Goal: Browse casually

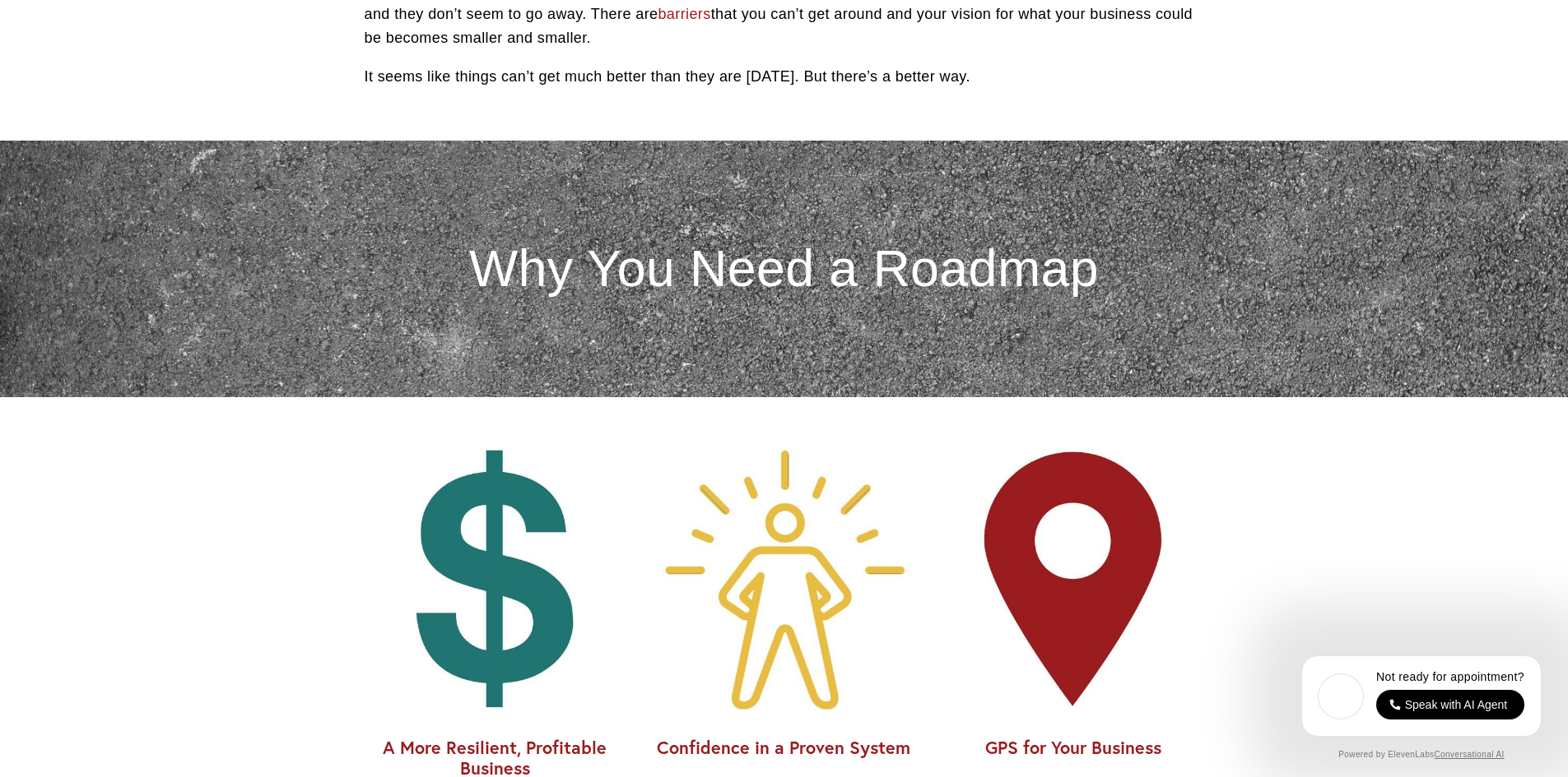
scroll to position [1317, 0]
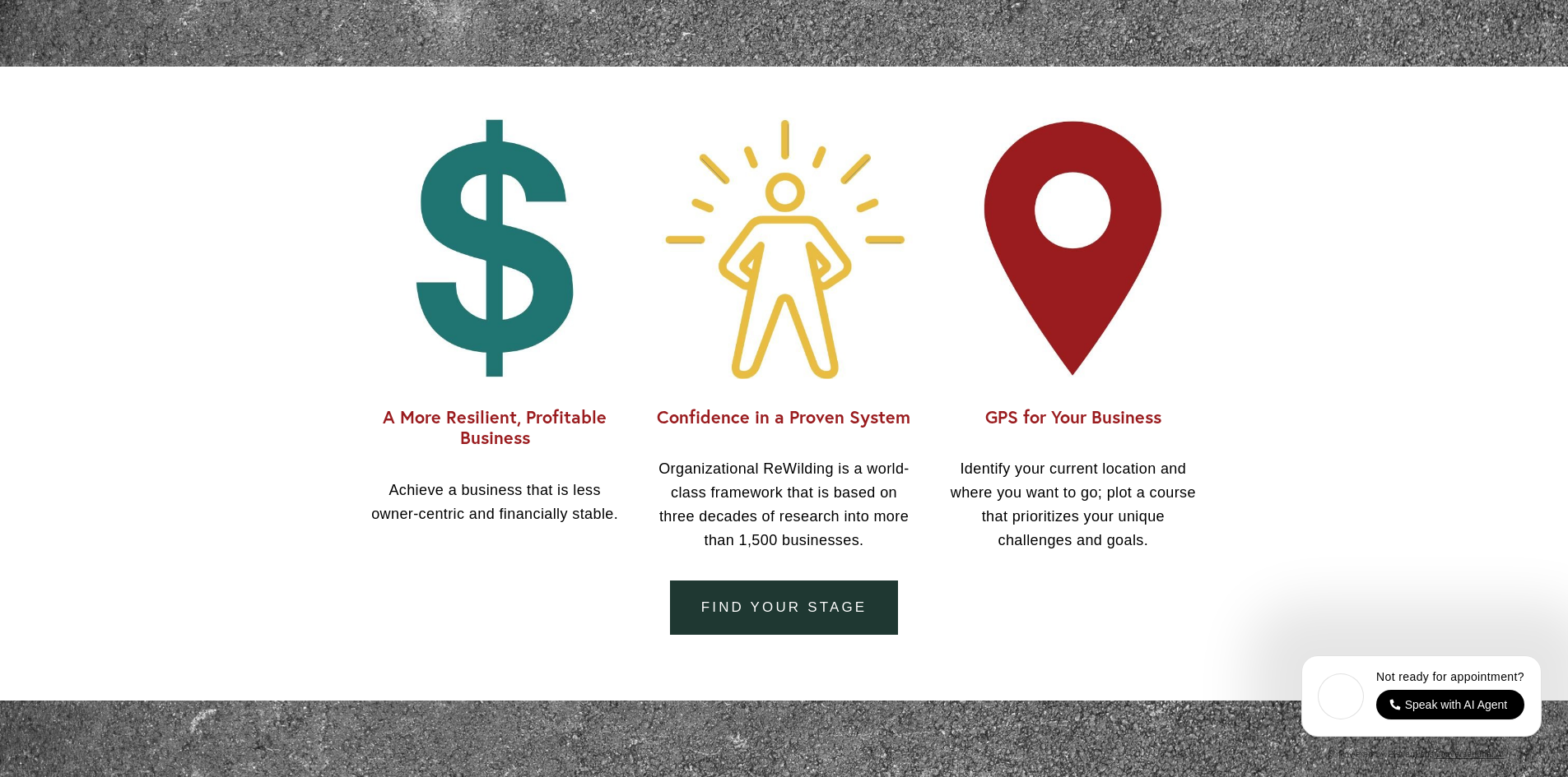
click at [1049, 552] on p "Identify your current location and where you want to go; plot a course that pri…" at bounding box center [1073, 504] width 261 height 94
click at [1061, 529] on p "Identify your current location and where you want to go; plot a course that pri…" at bounding box center [1073, 504] width 261 height 94
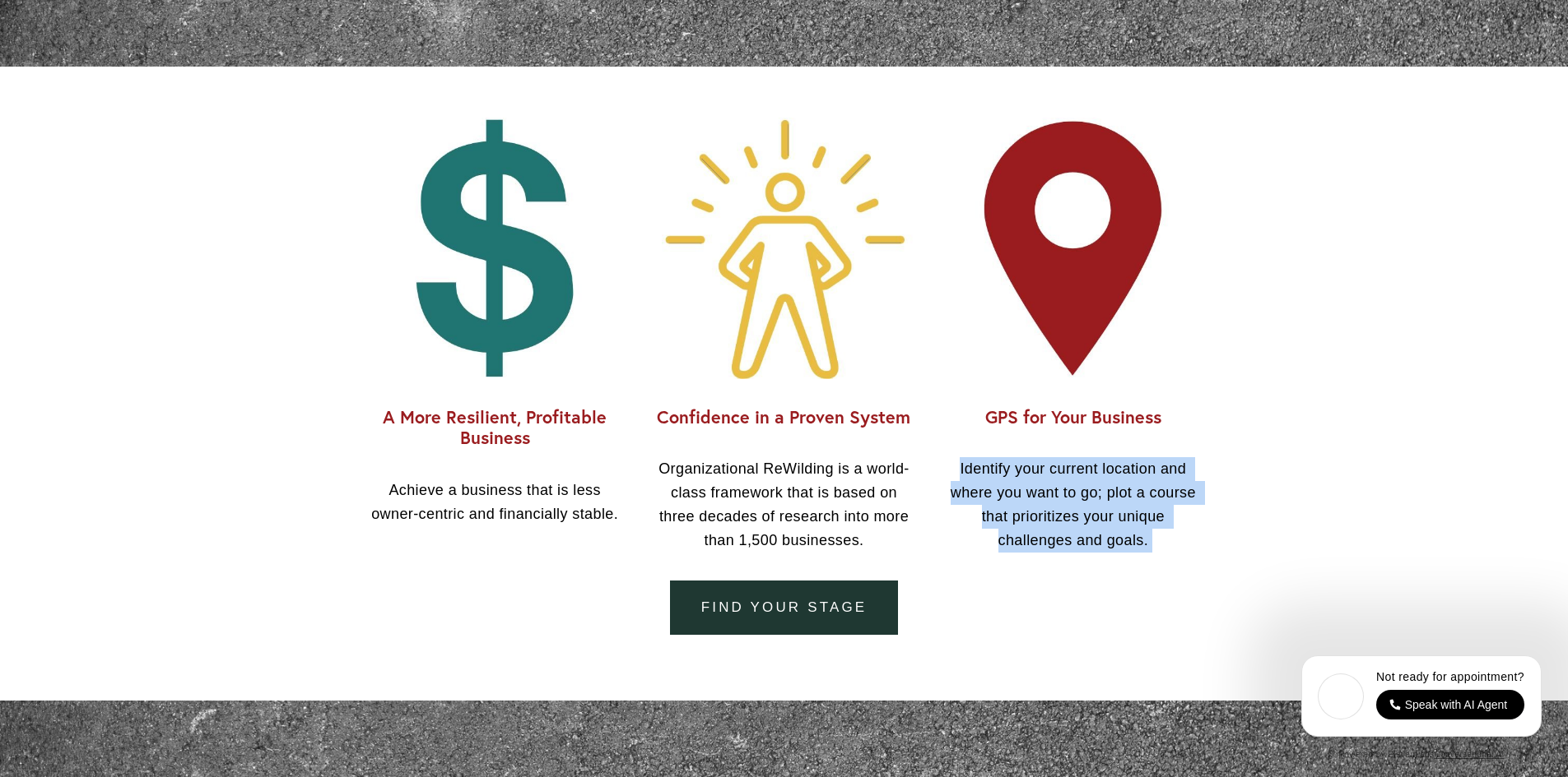
drag, startPoint x: 1061, startPoint y: 529, endPoint x: 1064, endPoint y: 516, distance: 13.3
click at [1061, 525] on p "Identify your current location and where you want to go; plot a course that pri…" at bounding box center [1073, 504] width 261 height 94
click at [1081, 499] on p "Identify your current location and where you want to go; plot a course that pri…" at bounding box center [1073, 504] width 261 height 94
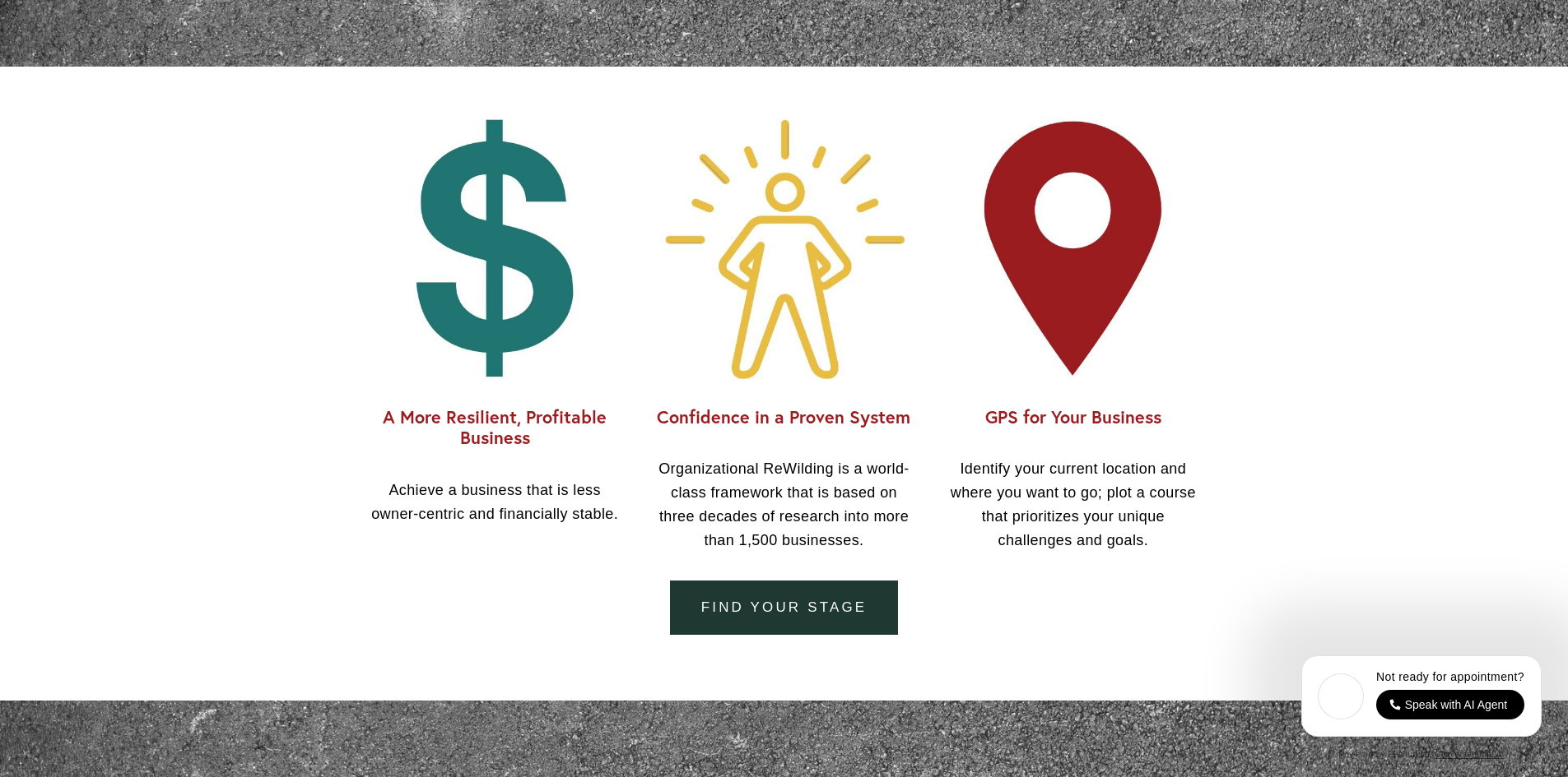
click at [820, 559] on div "Confidence in a Proven System Organizational ReWilding is a world-class framewo…" at bounding box center [783, 480] width 289 height 174
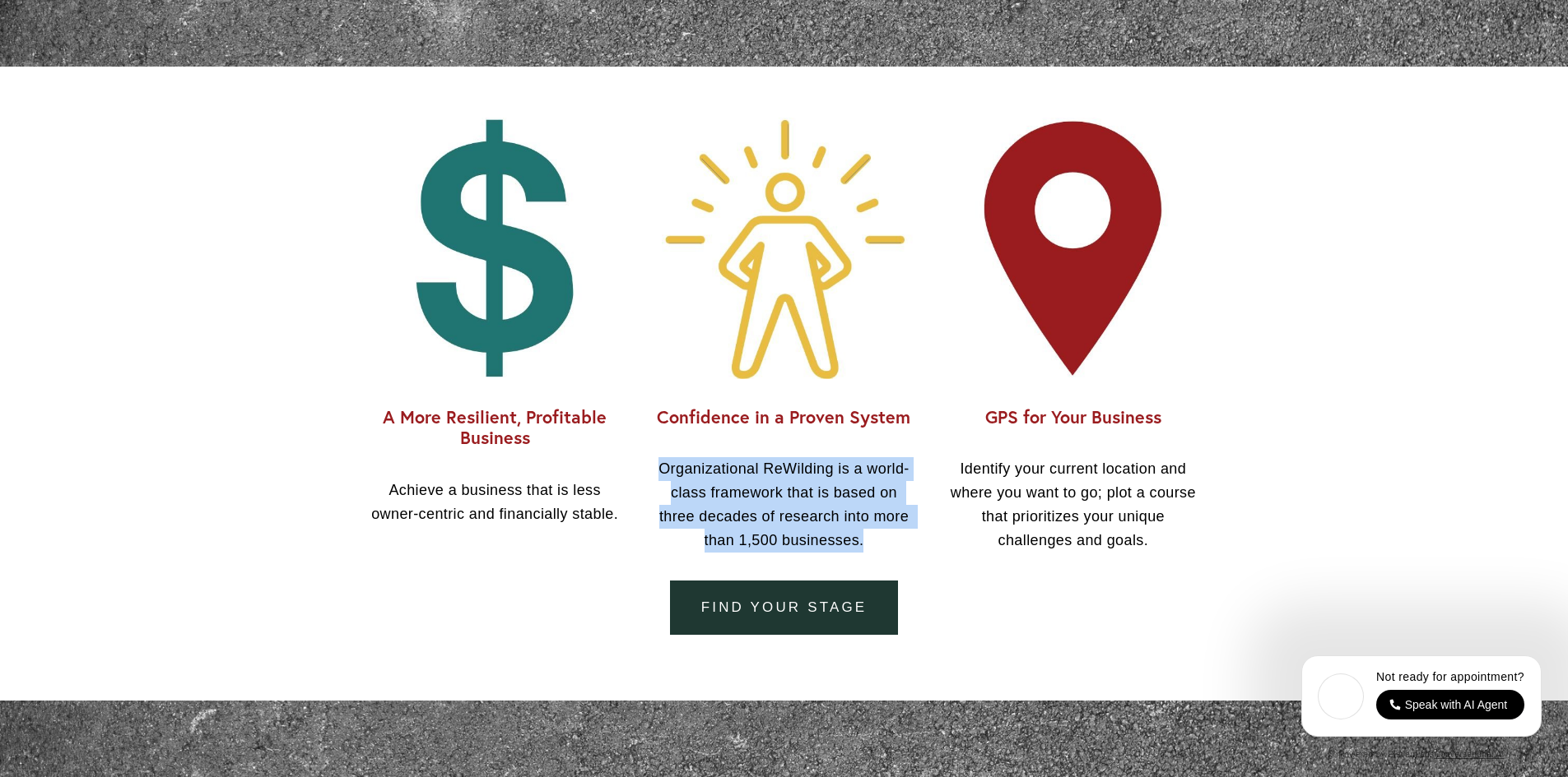
drag, startPoint x: 820, startPoint y: 559, endPoint x: 837, endPoint y: 501, distance: 60.4
click at [837, 501] on div "Confidence in a Proven System Organizational ReWilding is a world-class framewo…" at bounding box center [783, 480] width 289 height 174
click at [838, 501] on p "Organizational ReWilding is a world-class framework that is based on three deca…" at bounding box center [784, 504] width 261 height 94
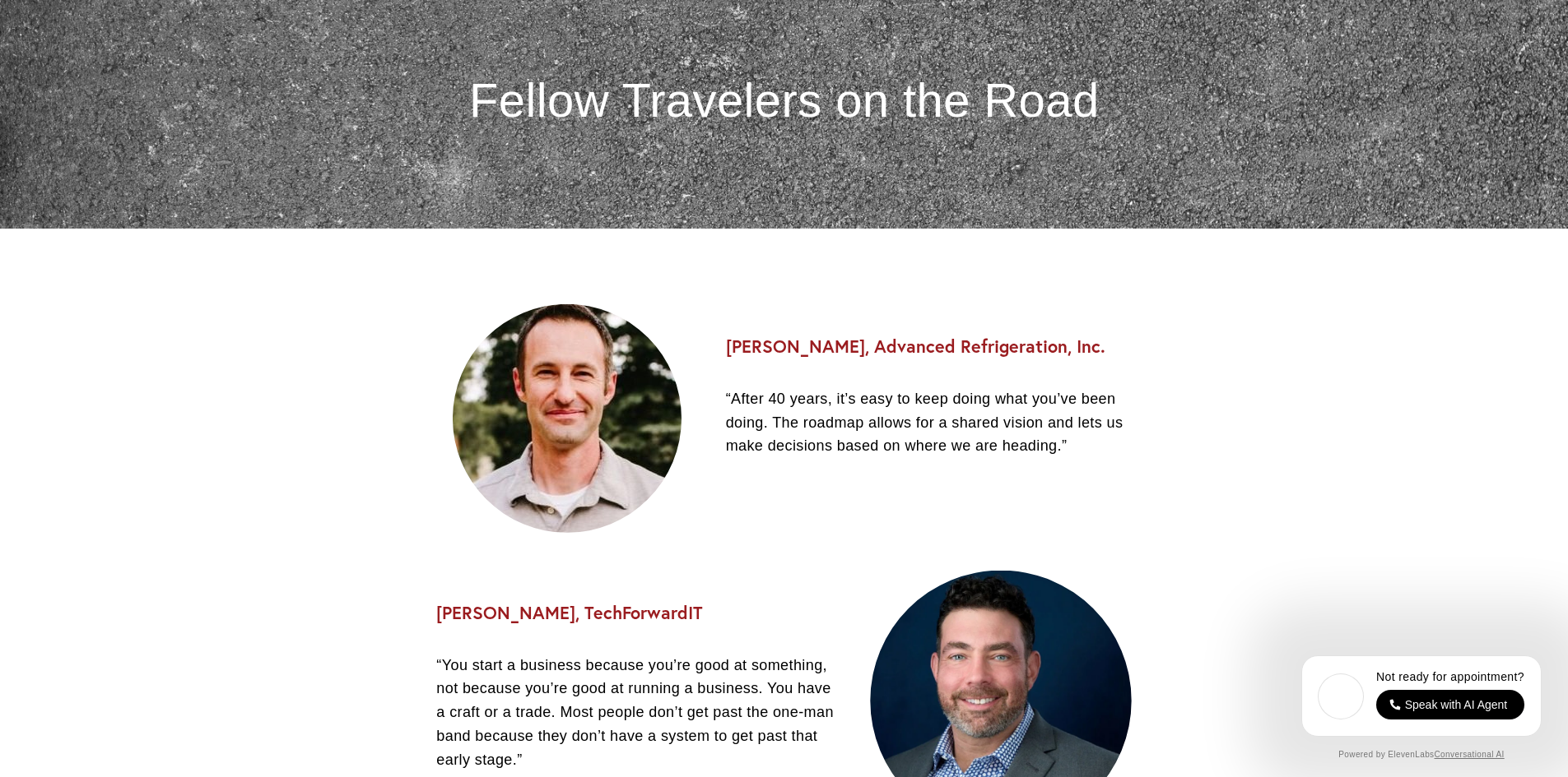
scroll to position [2303, 0]
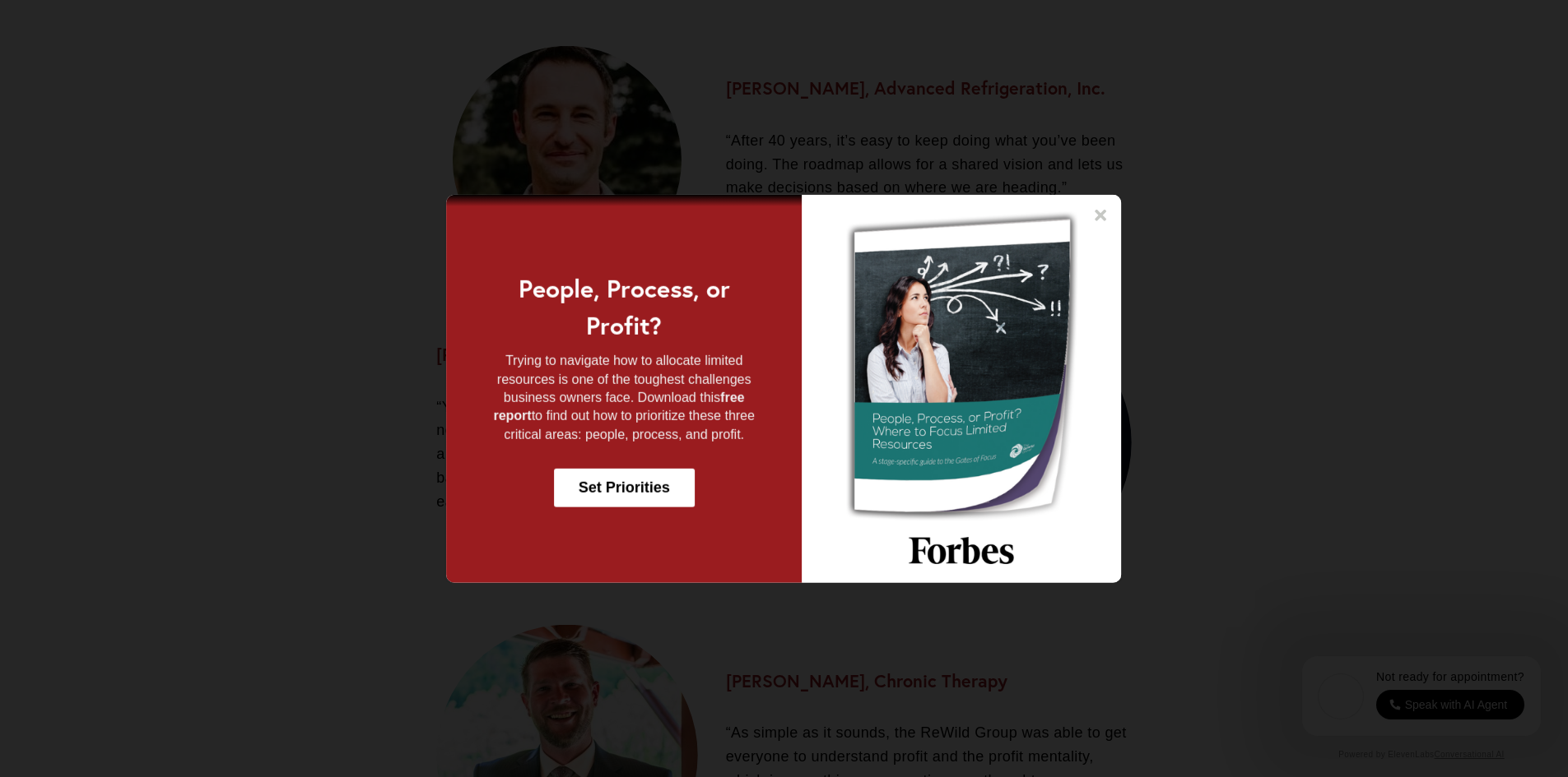
click at [1106, 221] on icon at bounding box center [1101, 215] width 16 height 16
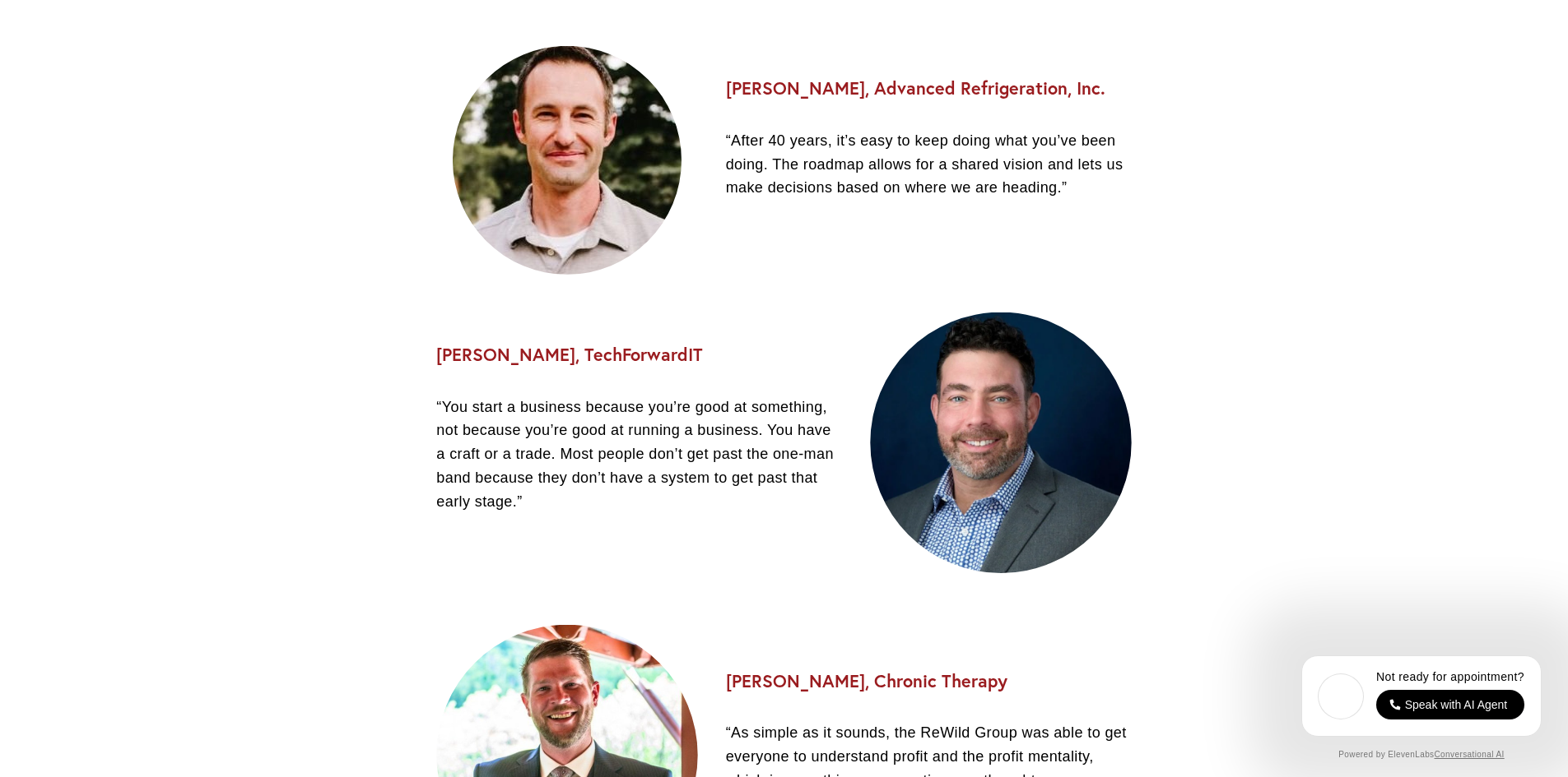
drag, startPoint x: 631, startPoint y: 489, endPoint x: 629, endPoint y: 499, distance: 10.2
click at [631, 499] on p "“You start a business because you’re good at something, not because you’re good…" at bounding box center [638, 455] width 405 height 118
click at [629, 499] on p "“You start a business because you’re good at something, not because you’re good…" at bounding box center [638, 455] width 405 height 118
click at [637, 472] on p "“You start a business because you’re good at something, not because you’re good…" at bounding box center [638, 455] width 405 height 118
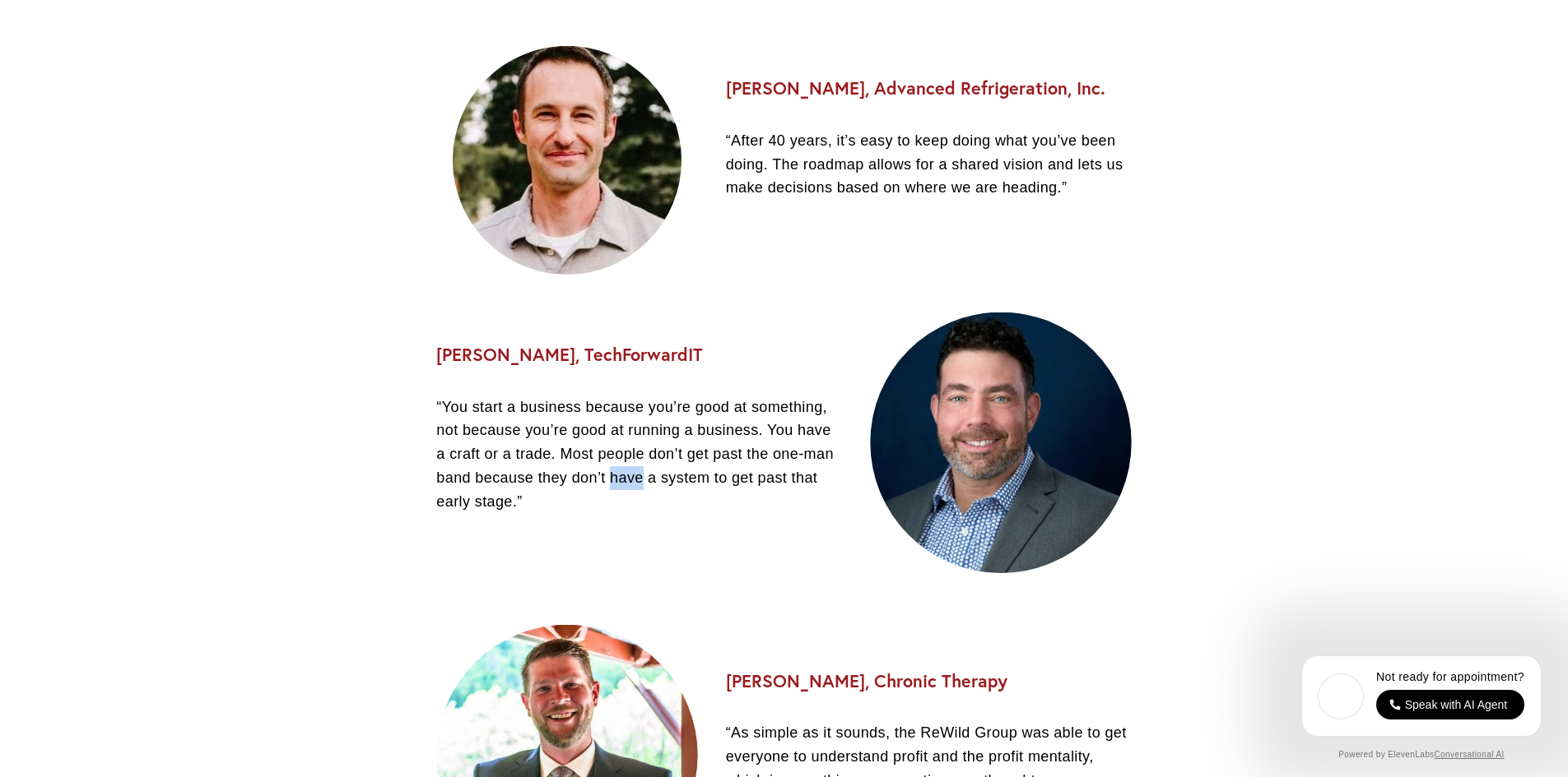
click at [637, 473] on p "“You start a business because you’re good at something, not because you’re good…" at bounding box center [638, 455] width 405 height 118
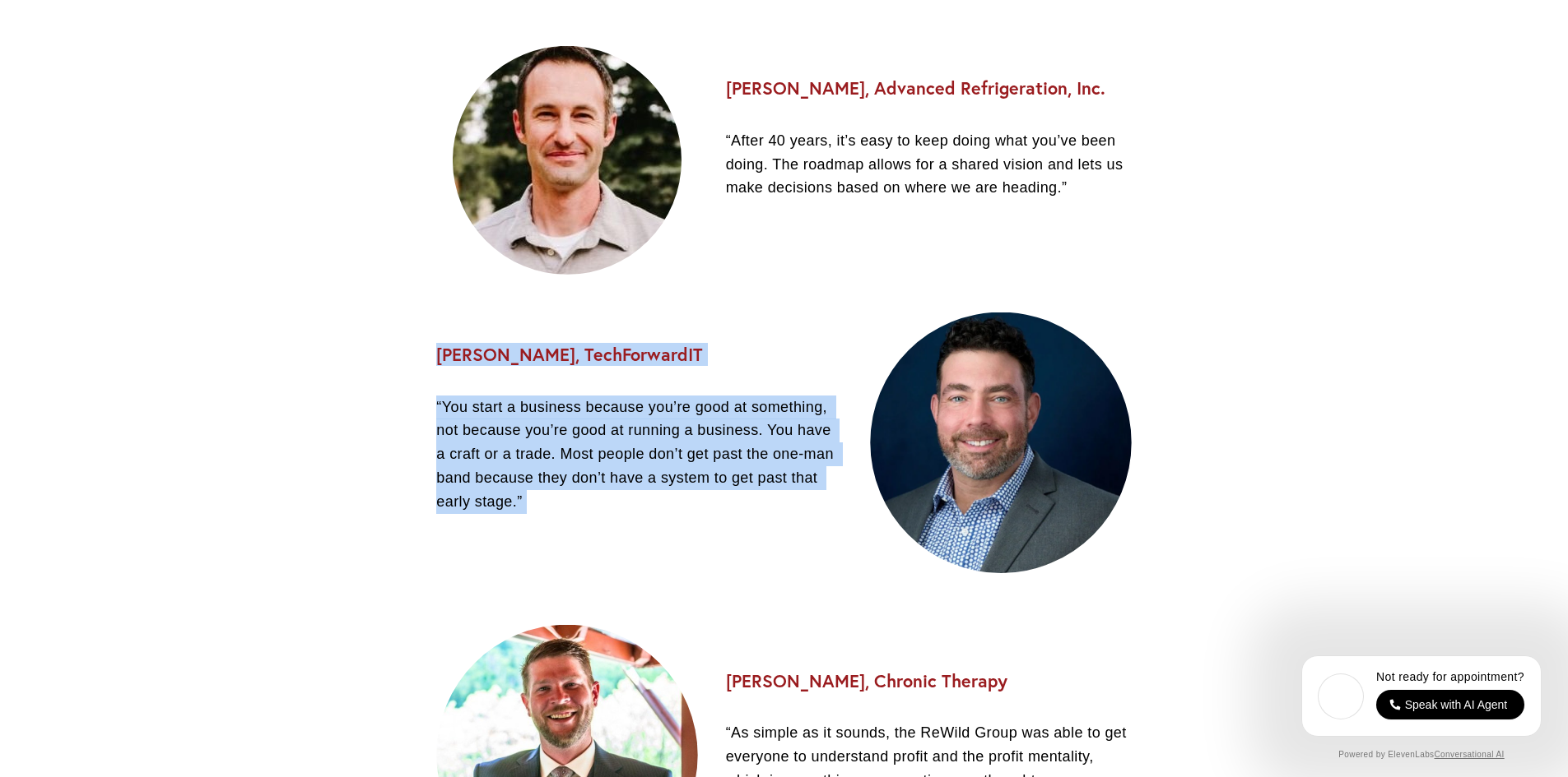
drag, startPoint x: 637, startPoint y: 473, endPoint x: 710, endPoint y: 369, distance: 127.1
click at [710, 369] on div "[PERSON_NAME], TechForwardIT “You start a business because you’re good at somet…" at bounding box center [638, 430] width 405 height 170
click at [710, 366] on h3 "[PERSON_NAME], TechForwardIT" at bounding box center [638, 356] width 405 height 21
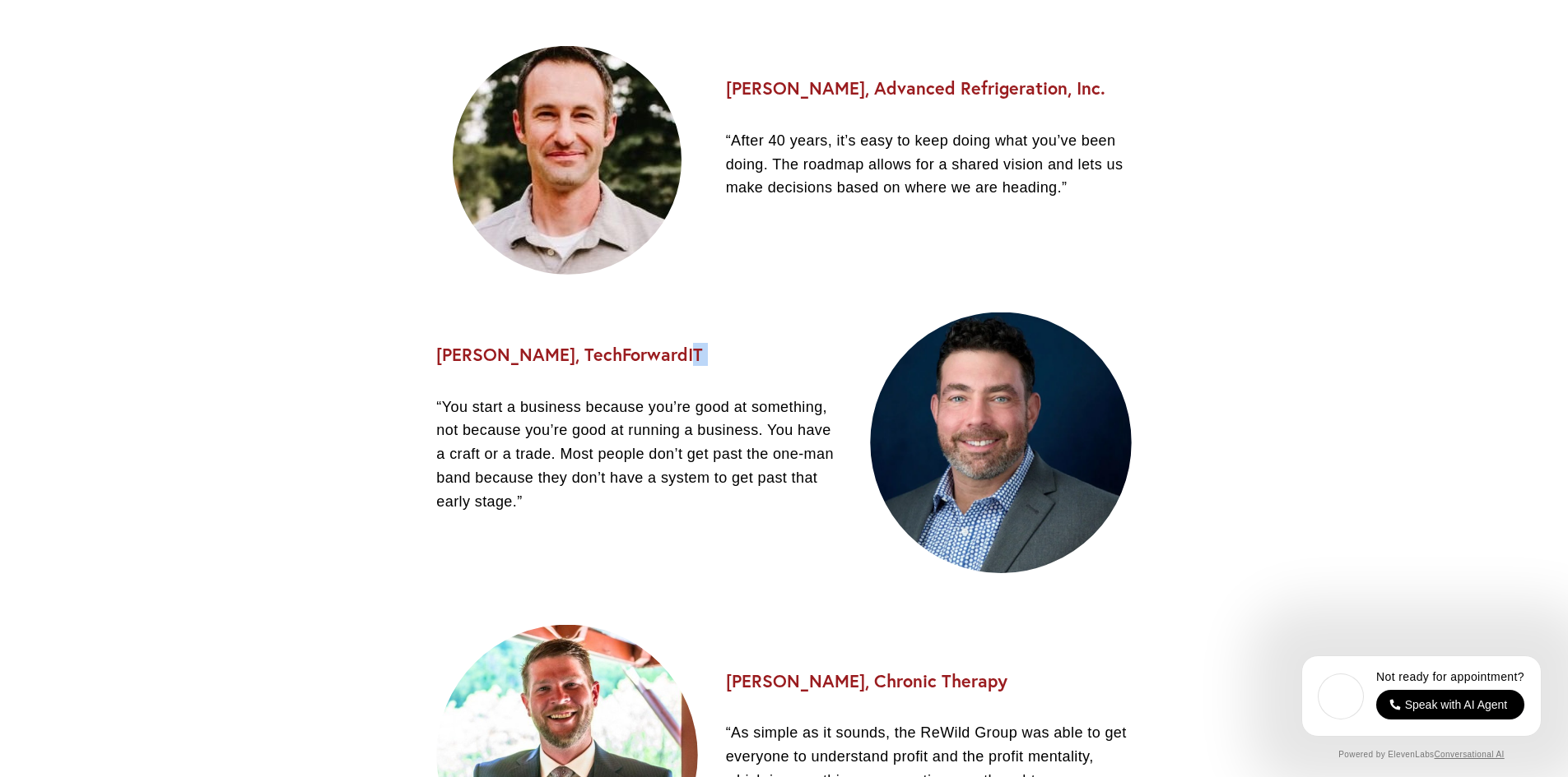
click at [710, 366] on h3 "[PERSON_NAME], TechForwardIT" at bounding box center [638, 356] width 405 height 21
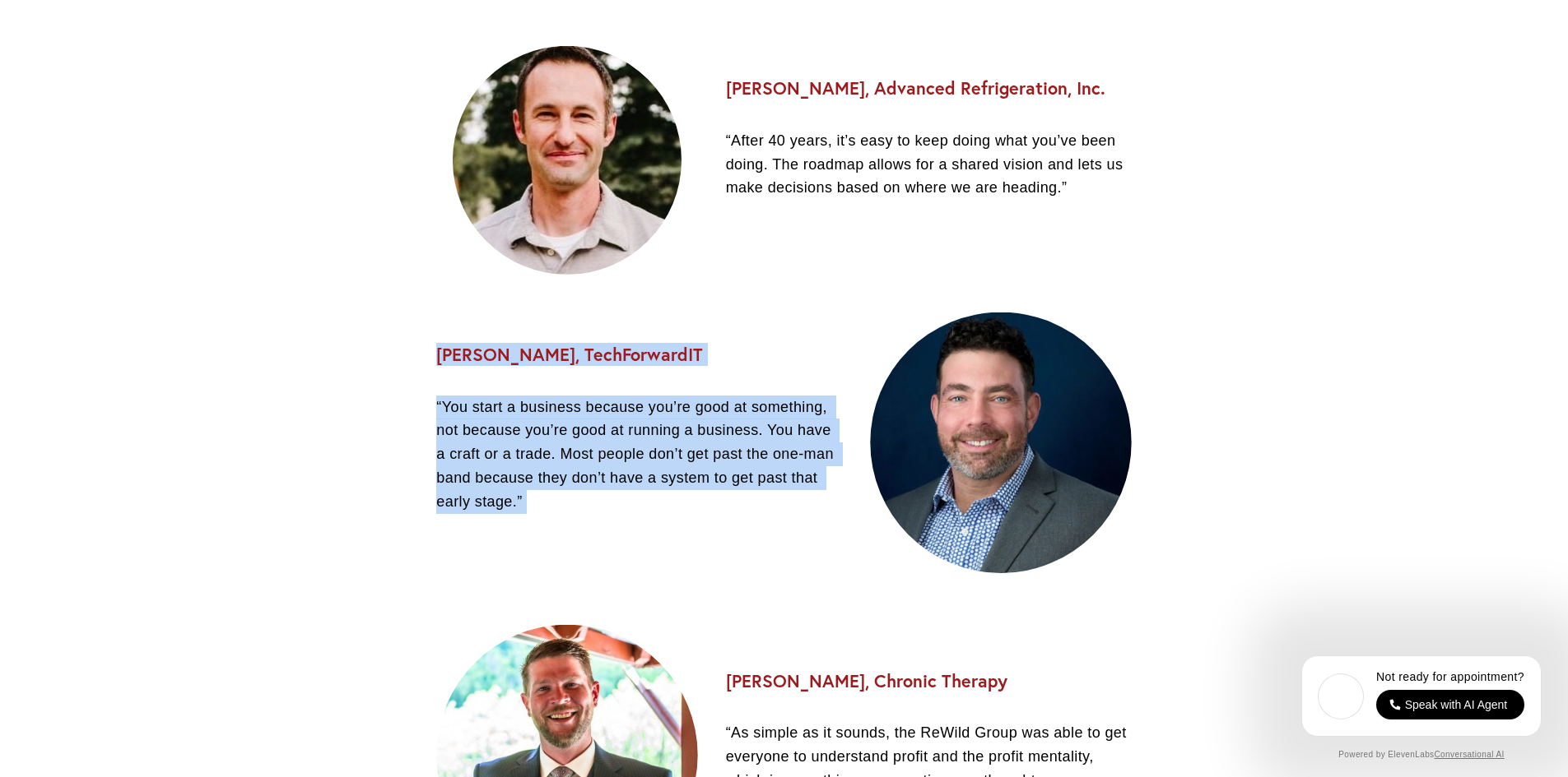
drag, startPoint x: 710, startPoint y: 369, endPoint x: 678, endPoint y: 514, distance: 148.5
click at [678, 514] on div "[PERSON_NAME], TechForwardIT “You start a business because you’re good at somet…" at bounding box center [638, 430] width 405 height 170
click at [678, 512] on p "“You start a business because you’re good at something, not because you’re good…" at bounding box center [638, 455] width 405 height 118
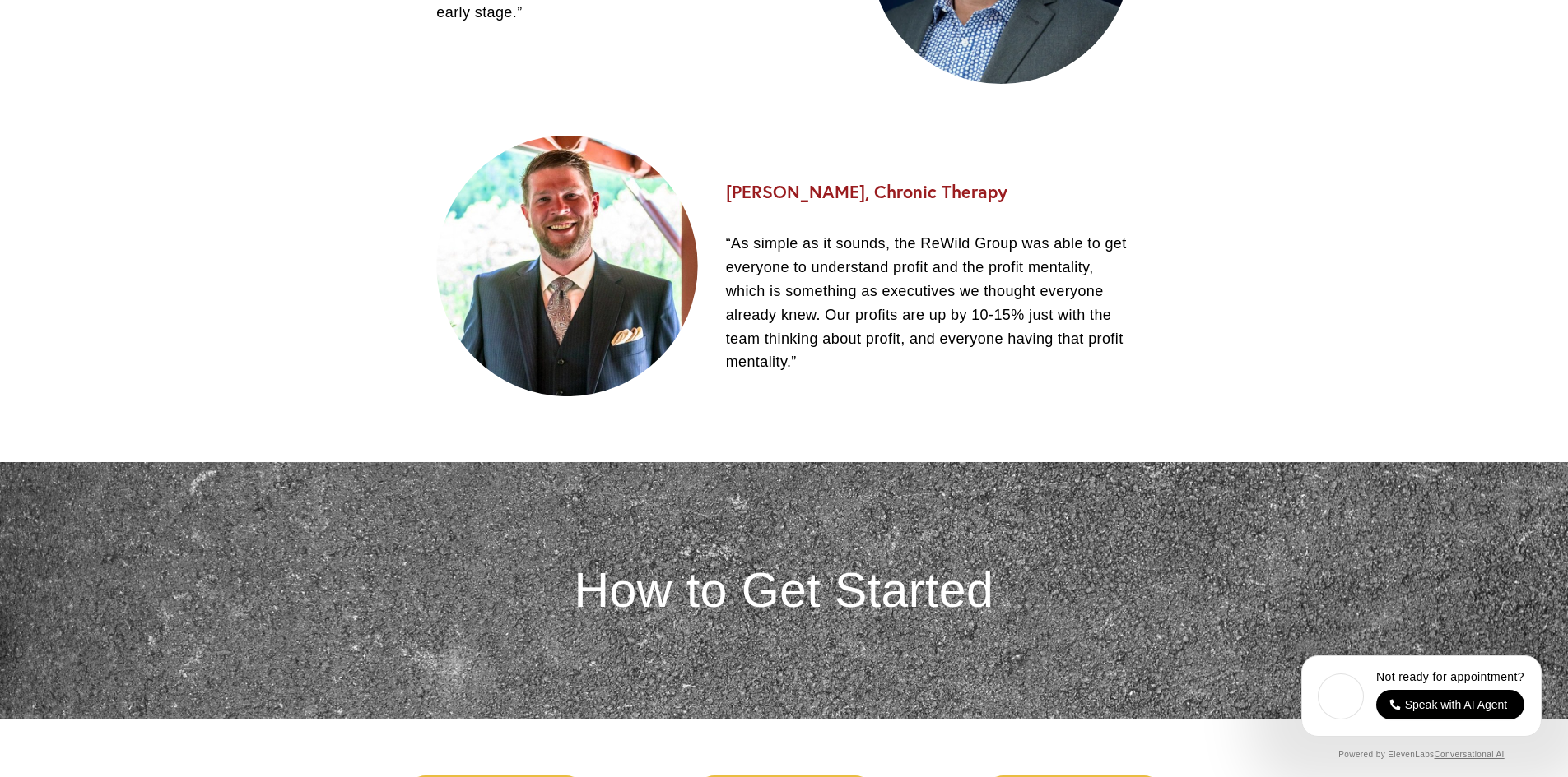
scroll to position [2797, 0]
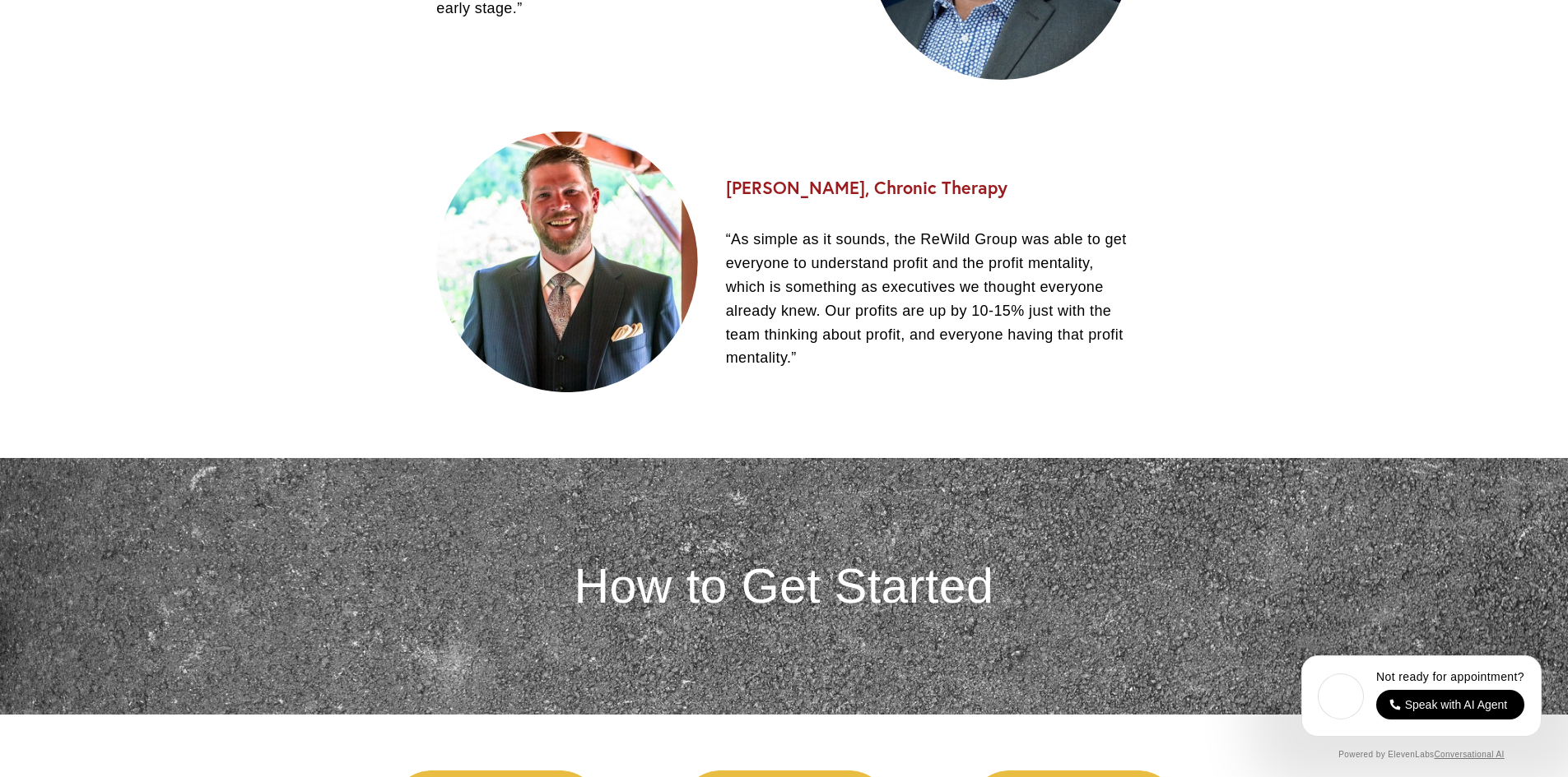
click at [1011, 272] on p "“As simple as it sounds, the ReWild Group was able to get everyone to understan…" at bounding box center [928, 298] width 405 height 142
